Goal: Information Seeking & Learning: Learn about a topic

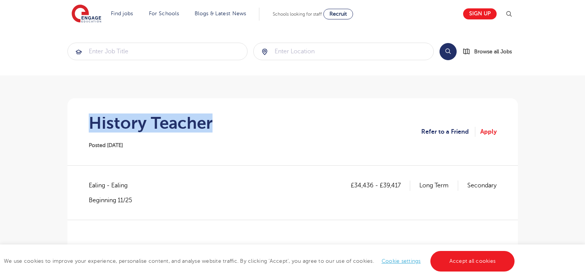
drag, startPoint x: 90, startPoint y: 127, endPoint x: 231, endPoint y: 126, distance: 140.8
click at [231, 126] on section "History Teacher Posted 30/09/25 Refer to a Friend Apply" at bounding box center [292, 131] width 438 height 67
copy h1 "History Teacher"
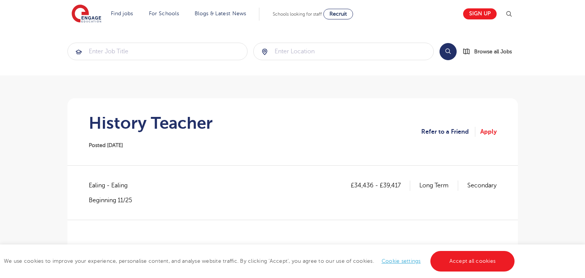
click at [100, 183] on span "Ealing - Ealing" at bounding box center [112, 185] width 46 height 10
copy span "Ealing"
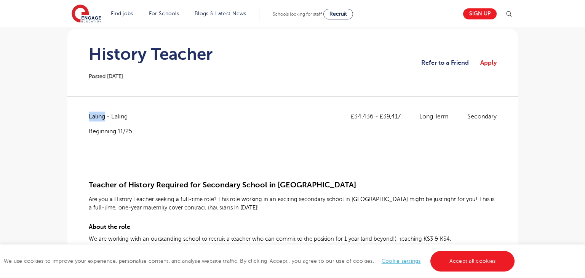
scroll to position [117, 0]
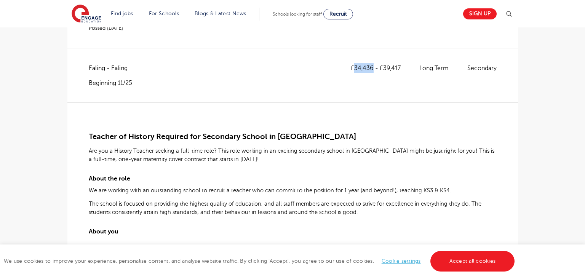
drag, startPoint x: 354, startPoint y: 69, endPoint x: 371, endPoint y: 70, distance: 16.8
click at [371, 70] on p "£34,436 - £39,417" at bounding box center [380, 68] width 59 height 10
copy p "34,436"
drag, startPoint x: 383, startPoint y: 69, endPoint x: 402, endPoint y: 70, distance: 19.0
click at [402, 70] on p "£34,436 - £39,417" at bounding box center [380, 68] width 59 height 10
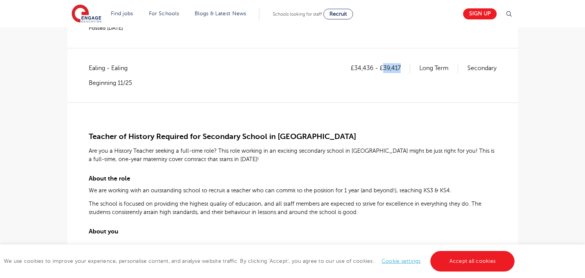
copy p "39,417"
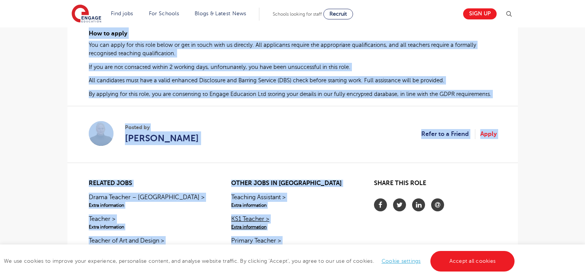
scroll to position [494, 0]
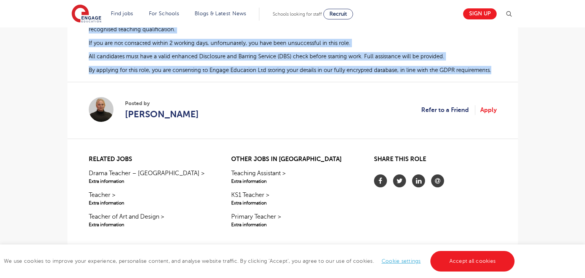
drag, startPoint x: 88, startPoint y: 117, endPoint x: 491, endPoint y: 70, distance: 405.5
copy div "Teacher of History Required for Secondary School in Ealing Are you a History Te…"
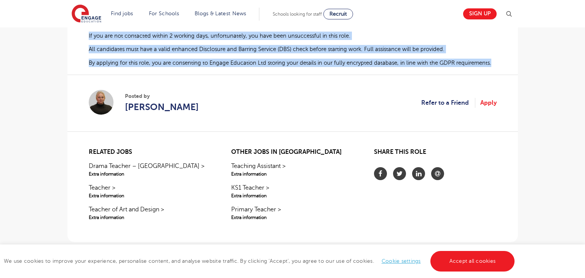
scroll to position [501, 0]
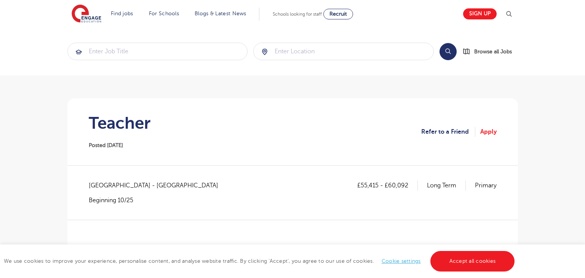
click at [131, 121] on h1 "Teacher" at bounding box center [120, 122] width 62 height 19
copy h1 "Teacher"
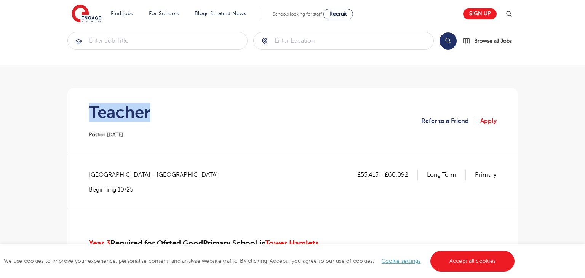
scroll to position [12, 0]
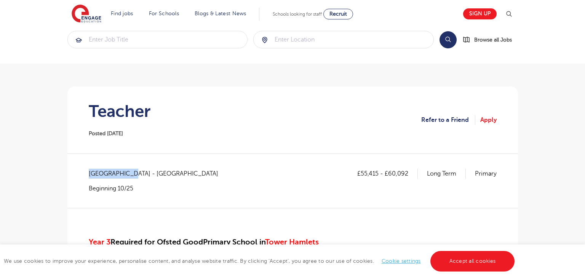
drag, startPoint x: 88, startPoint y: 171, endPoint x: 130, endPoint y: 172, distance: 41.9
copy span "Tower Hamlets"
drag, startPoint x: 361, startPoint y: 173, endPoint x: 377, endPoint y: 175, distance: 16.1
click at [377, 175] on p "£55,415 - £60,092" at bounding box center [387, 174] width 61 height 10
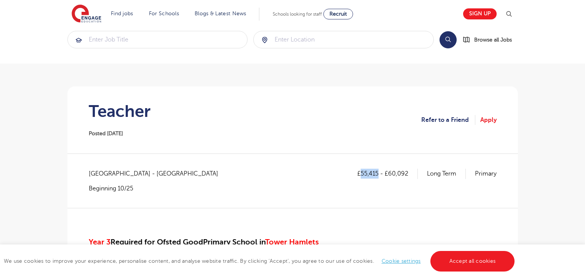
copy p "55,415"
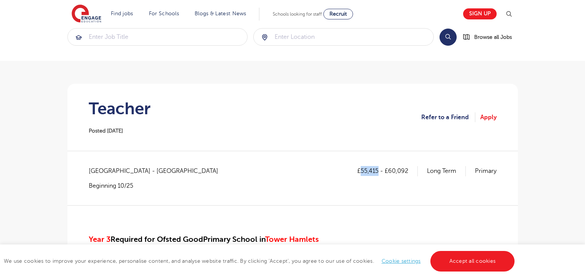
scroll to position [4, 0]
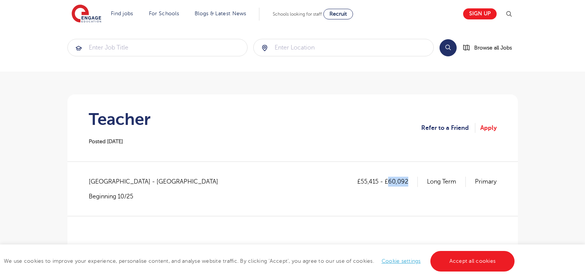
drag, startPoint x: 390, startPoint y: 182, endPoint x: 409, endPoint y: 182, distance: 19.0
click at [409, 182] on p "£55,415 - £60,092" at bounding box center [387, 182] width 61 height 10
copy p "60,092"
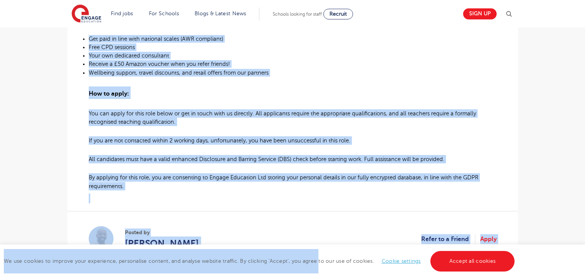
scroll to position [469, 0]
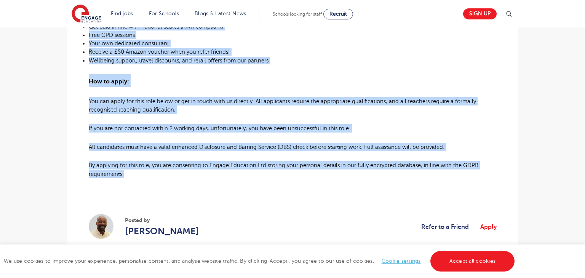
drag, startPoint x: 88, startPoint y: 76, endPoint x: 151, endPoint y: 166, distance: 110.0
copy div "Year 3 Required for Ofsted Good Primary School in Tower Hamlets About the role:…"
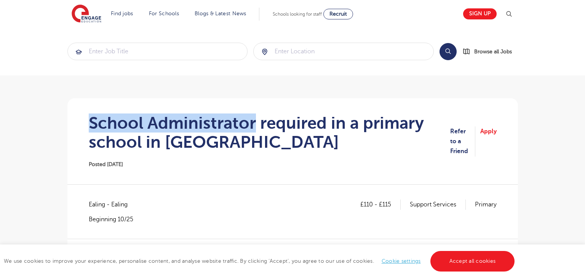
drag, startPoint x: 97, startPoint y: 120, endPoint x: 257, endPoint y: 123, distance: 159.1
click at [257, 123] on section "School Administrator required in a primary school in [GEOGRAPHIC_DATA] Posted […" at bounding box center [292, 141] width 438 height 86
copy h1 "School Administrator"
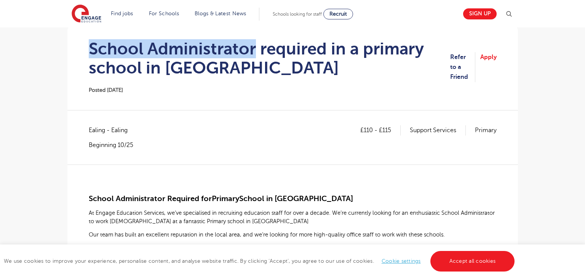
scroll to position [75, 0]
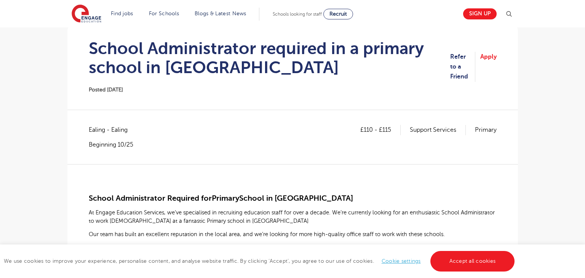
click at [95, 126] on span "Ealing - Ealing" at bounding box center [112, 130] width 46 height 10
copy span "Ealing"
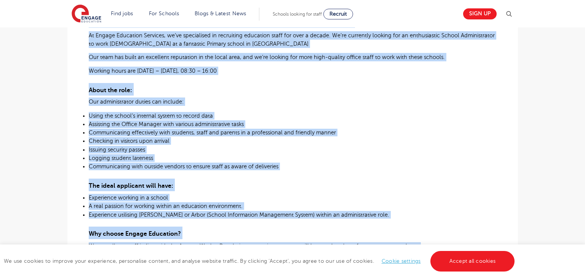
scroll to position [446, 0]
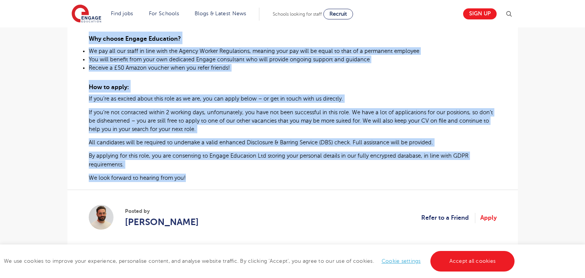
drag, startPoint x: 89, startPoint y: 148, endPoint x: 224, endPoint y: 180, distance: 138.5
copy div "Loremi Dolorsitametc Adipisci eli Seddoei Tempor in Utlab Et Dolore Magnaaliq E…"
